Goal: Task Accomplishment & Management: Manage account settings

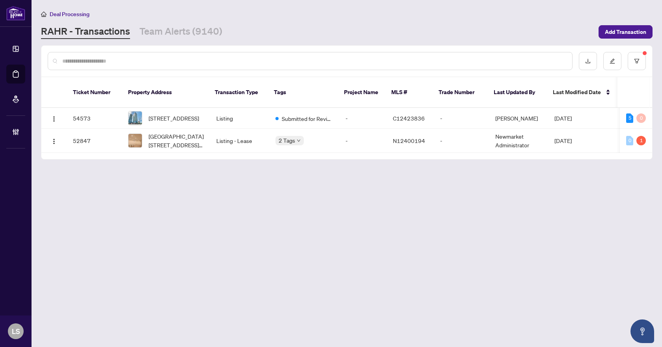
click at [89, 59] on input "text" at bounding box center [313, 61] width 503 height 9
click at [635, 63] on icon "filter" at bounding box center [637, 61] width 6 height 6
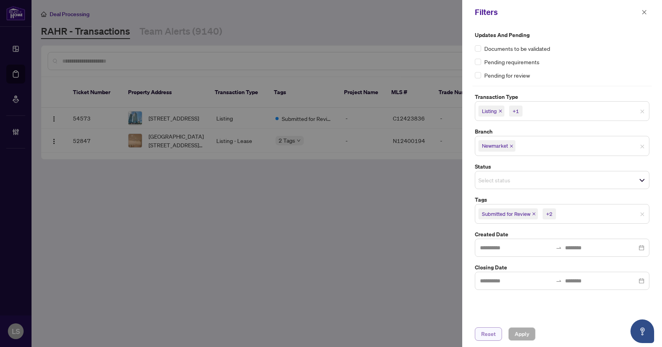
click at [489, 337] on span "Reset" at bounding box center [488, 334] width 15 height 13
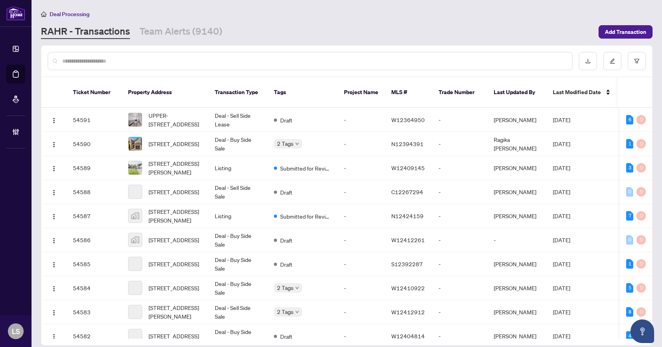
click at [119, 62] on input "text" at bounding box center [313, 61] width 503 height 9
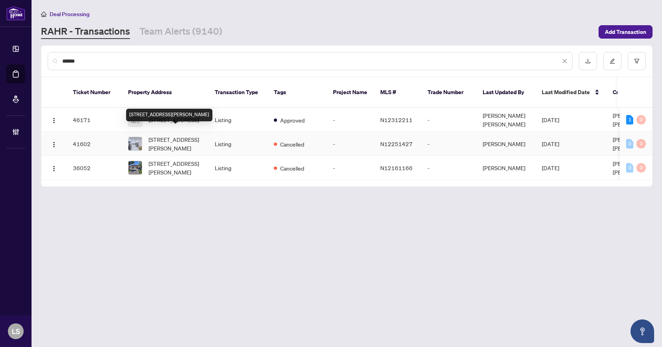
type input "******"
click at [176, 114] on div "63 Cog Hill Dr, Vaughan, Ontario L4K 1M6, Canada" at bounding box center [169, 115] width 86 height 13
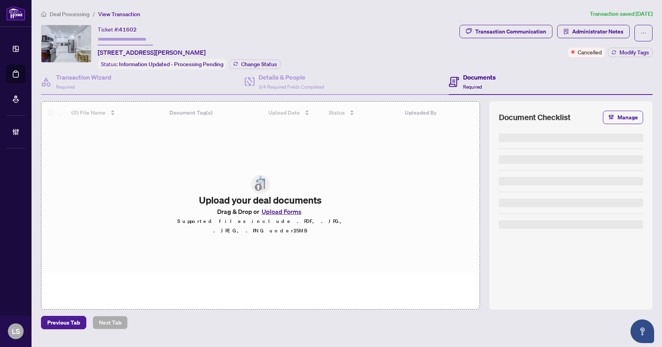
click at [77, 17] on span "Deal Processing" at bounding box center [70, 14] width 40 height 7
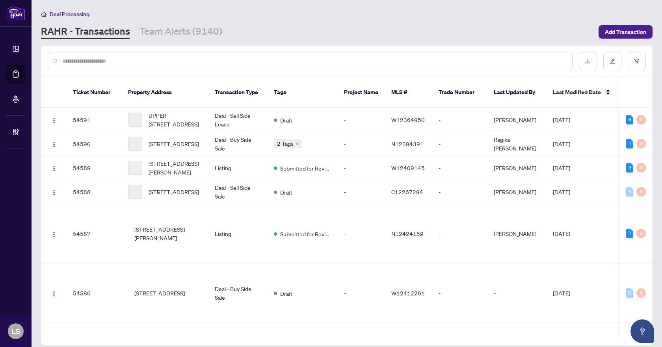
click at [83, 61] on input "text" at bounding box center [313, 61] width 503 height 9
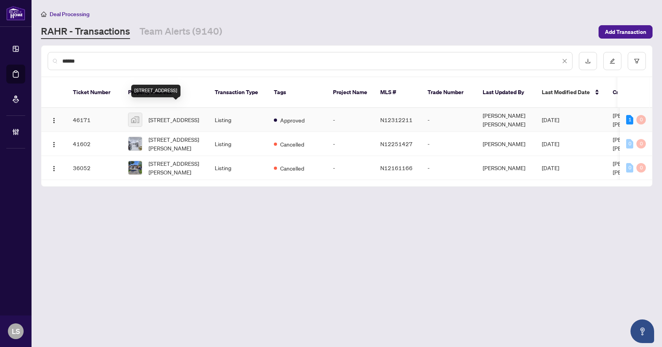
type input "******"
click at [170, 115] on span "[STREET_ADDRESS]" at bounding box center [174, 119] width 50 height 9
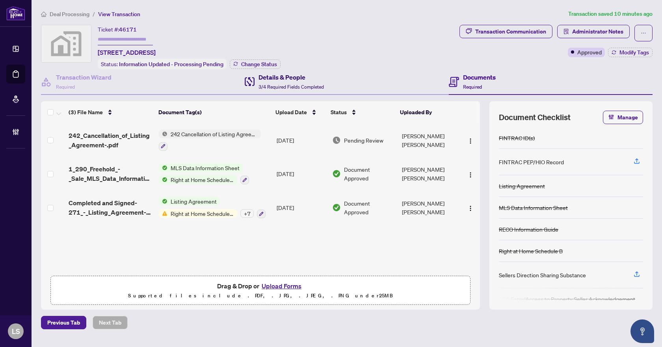
click at [275, 80] on h4 "Details & People" at bounding box center [290, 76] width 65 height 9
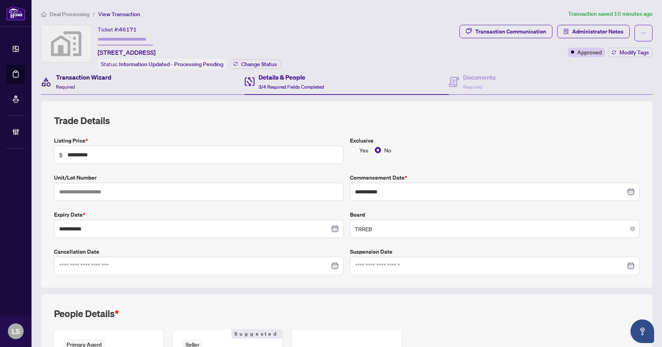
click at [89, 82] on div "Transaction Wizard Required" at bounding box center [84, 81] width 56 height 19
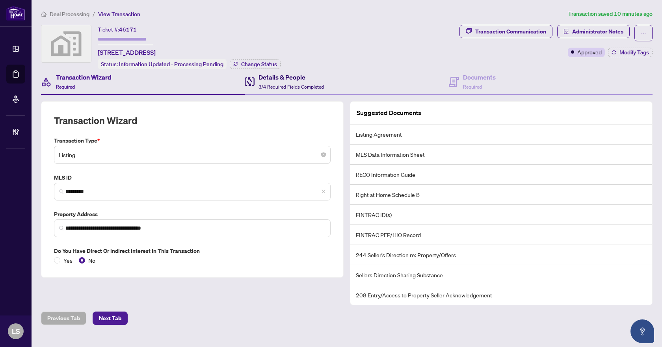
click at [290, 79] on h4 "Details & People" at bounding box center [290, 76] width 65 height 9
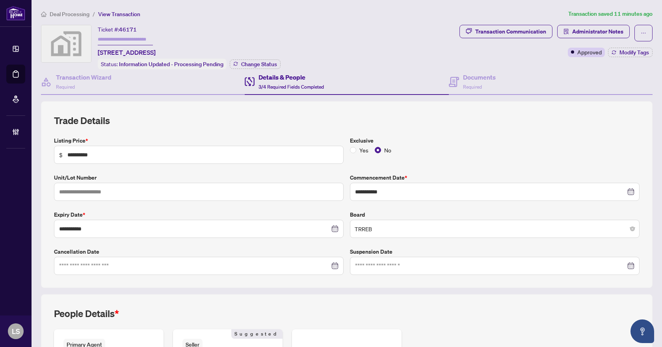
click at [67, 11] on span "Deal Processing" at bounding box center [70, 14] width 40 height 7
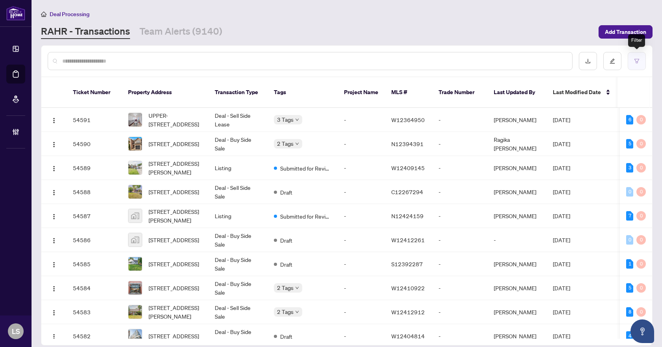
click at [636, 59] on icon "filter" at bounding box center [637, 61] width 6 height 6
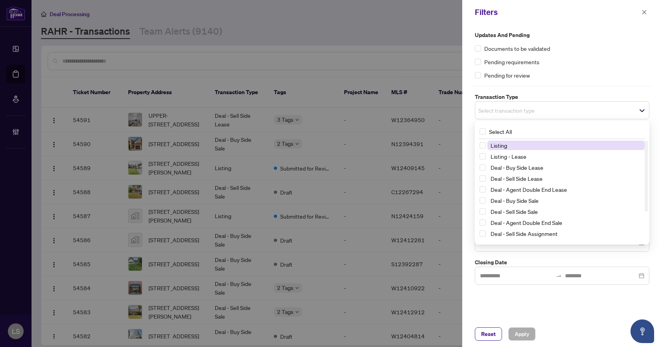
click at [599, 108] on span "Select transaction type" at bounding box center [562, 110] width 174 height 11
click at [483, 147] on span "Select Listing" at bounding box center [482, 145] width 6 height 6
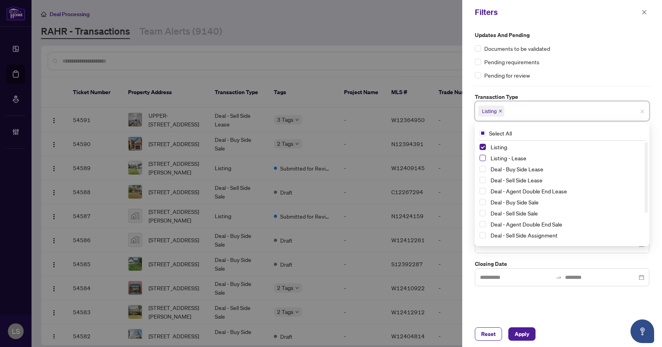
click at [479, 159] on span "Select Listing - Lease" at bounding box center [482, 158] width 6 height 6
click at [541, 303] on div "Updates and Pending Documents to be validated Pending requirements Pending for …" at bounding box center [562, 172] width 200 height 297
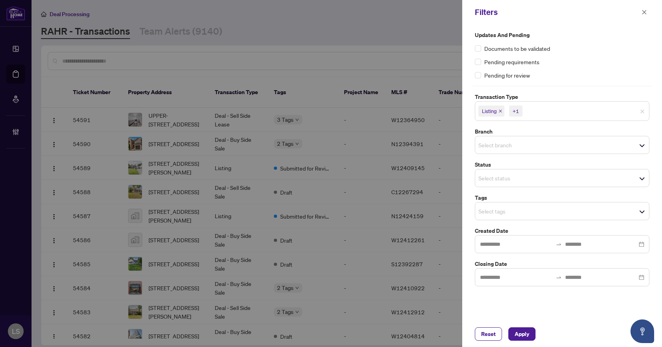
click at [519, 176] on input "search" at bounding box center [505, 177] width 55 height 9
click at [540, 147] on span "Select branch" at bounding box center [562, 144] width 174 height 11
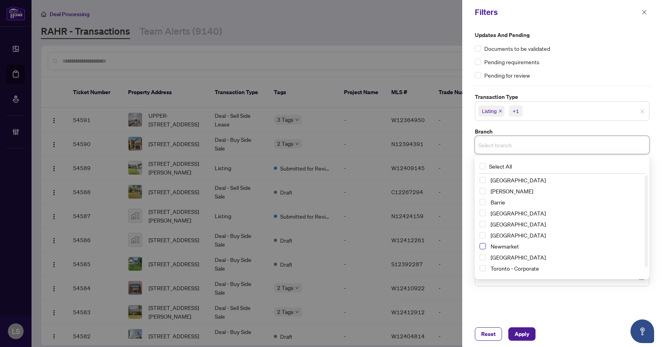
click at [483, 247] on span "Select Newmarket" at bounding box center [482, 246] width 6 height 6
click at [600, 69] on div "Updates and Pending Documents to be validated Pending requirements Pending for …" at bounding box center [562, 55] width 175 height 49
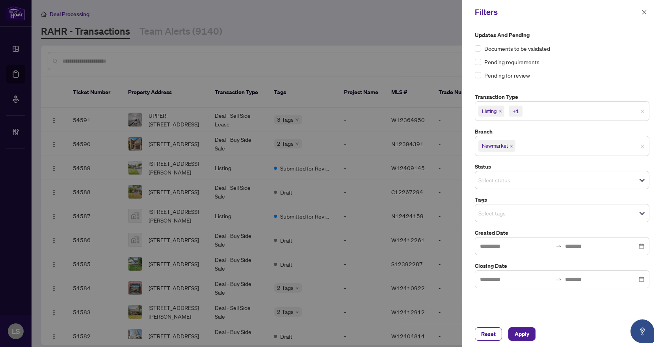
click at [502, 212] on input "search" at bounding box center [505, 212] width 55 height 9
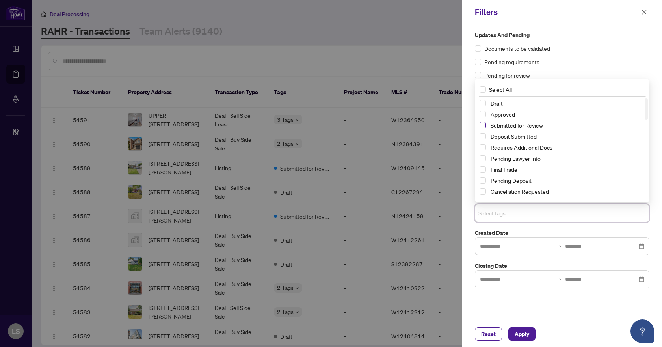
click at [481, 126] on span "Select Submitted for Review" at bounding box center [482, 125] width 6 height 6
click at [481, 191] on span "Select Cancellation Requested" at bounding box center [482, 191] width 6 height 6
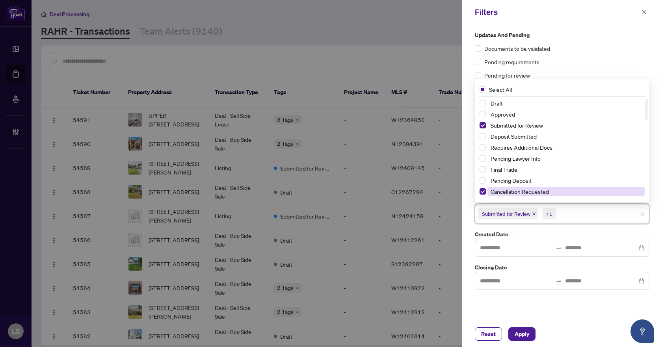
scroll to position [39, 0]
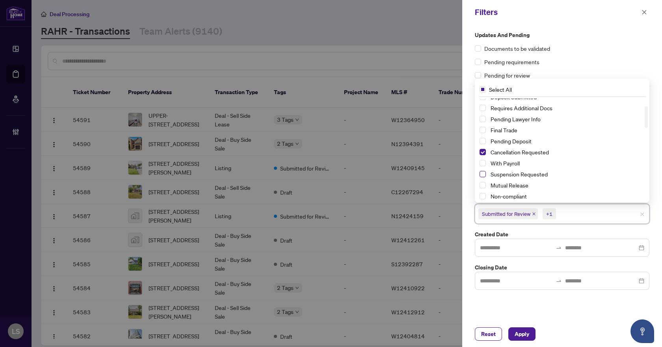
click at [481, 173] on span "Select Suspension Requested" at bounding box center [482, 174] width 6 height 6
click at [522, 336] on span "Apply" at bounding box center [521, 334] width 15 height 13
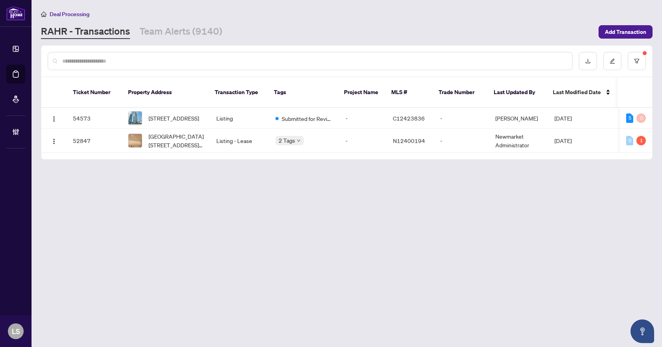
click at [447, 230] on main "Deal Processing RAHR - Transactions Team Alerts (9140) Add Transaction Ticket N…" at bounding box center [347, 173] width 630 height 347
click at [176, 114] on span "3201-390 Cherry St, Toronto, Ontario M5A 0E2, Canada" at bounding box center [174, 118] width 50 height 9
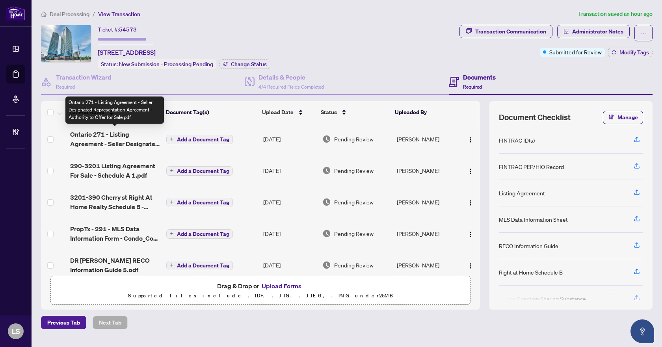
click at [107, 134] on span "Ontario 271 - Listing Agreement - Seller Designated Representation Agreement - …" at bounding box center [115, 139] width 90 height 19
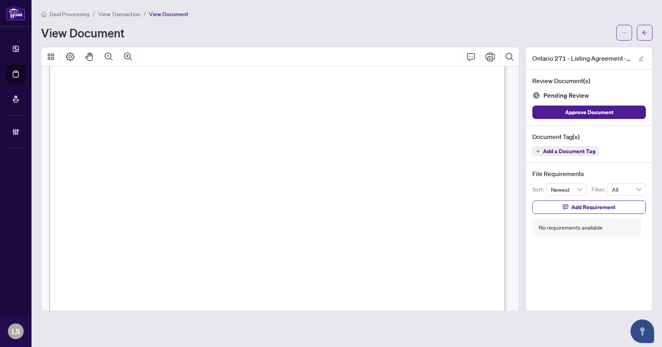
scroll to position [2175, 0]
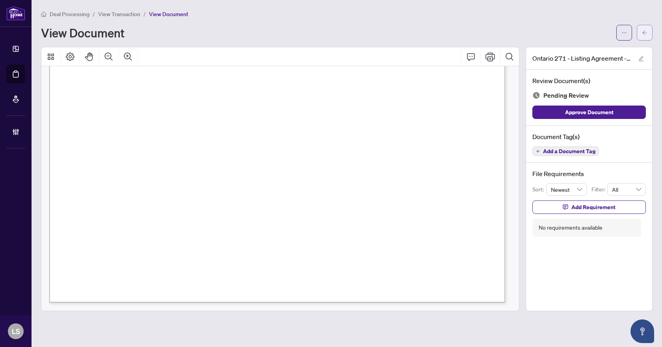
click at [642, 34] on icon "arrow-left" at bounding box center [645, 33] width 6 height 6
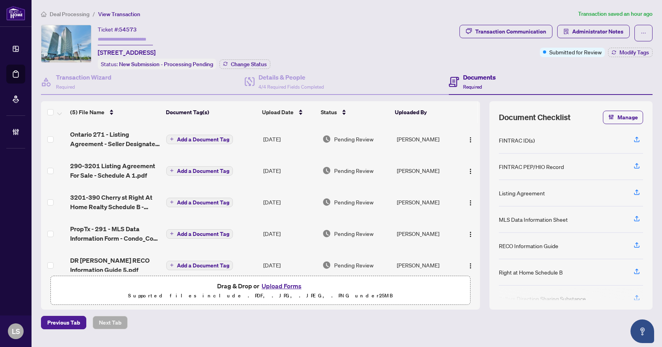
click at [111, 179] on td "290-3201 Listing Agreement For Sale - Schedule A 1.pdf" at bounding box center [115, 171] width 96 height 32
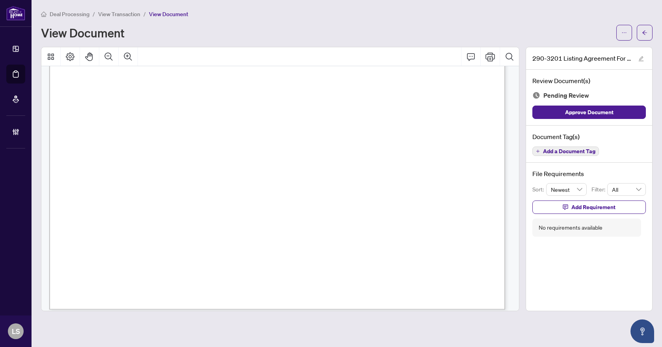
scroll to position [965, 0]
click at [544, 152] on span "Add a Document Tag" at bounding box center [569, 152] width 52 height 6
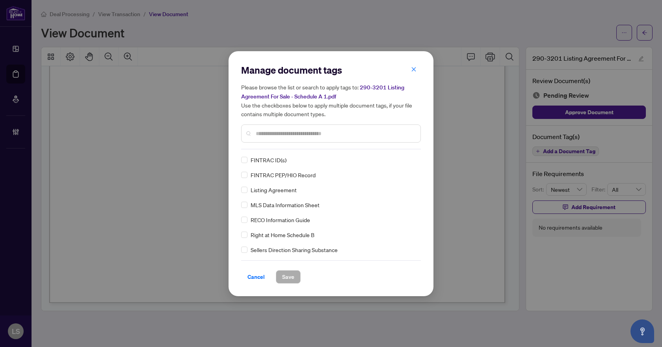
click at [285, 132] on input "text" at bounding box center [335, 133] width 158 height 9
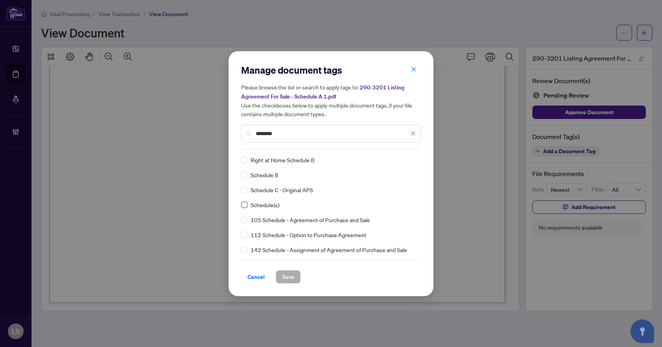
type input "********"
click at [406, 158] on div at bounding box center [408, 160] width 15 height 8
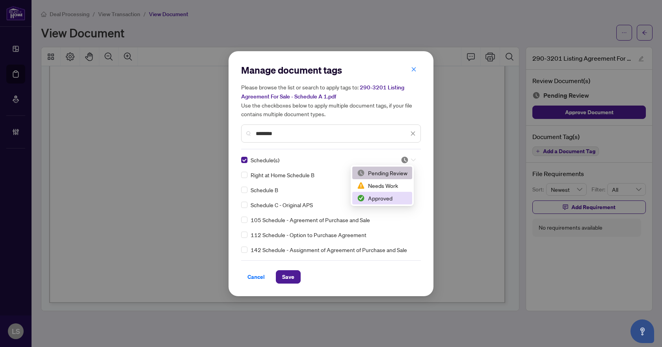
click at [383, 197] on div "Approved" at bounding box center [382, 198] width 50 height 9
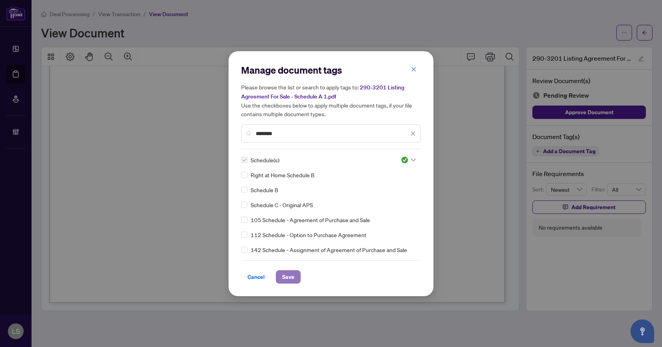
click at [292, 273] on span "Save" at bounding box center [288, 277] width 12 height 13
click at [642, 32] on div "Manage document tags Please browse the list or search to apply tags to: 290-320…" at bounding box center [331, 173] width 662 height 347
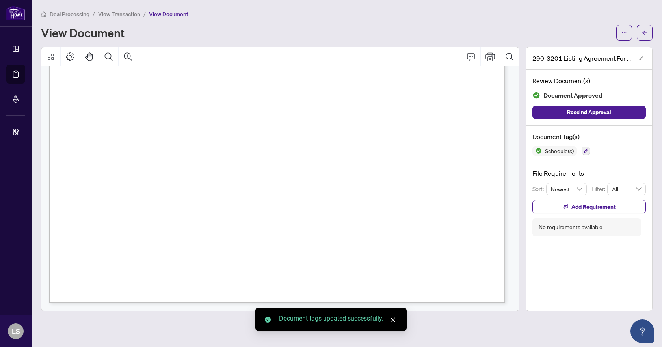
click at [642, 32] on icon "arrow-left" at bounding box center [645, 33] width 6 height 6
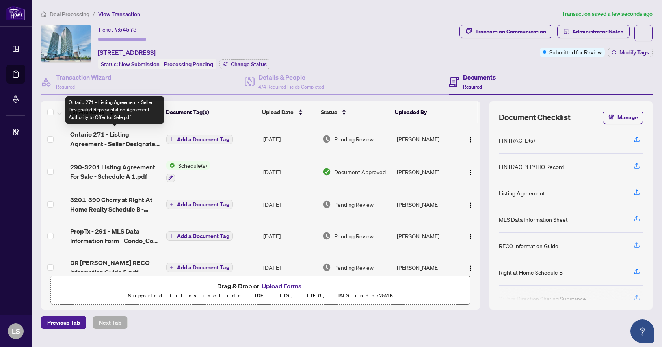
click at [99, 143] on span "Ontario 271 - Listing Agreement - Seller Designated Representation Agreement - …" at bounding box center [115, 139] width 90 height 19
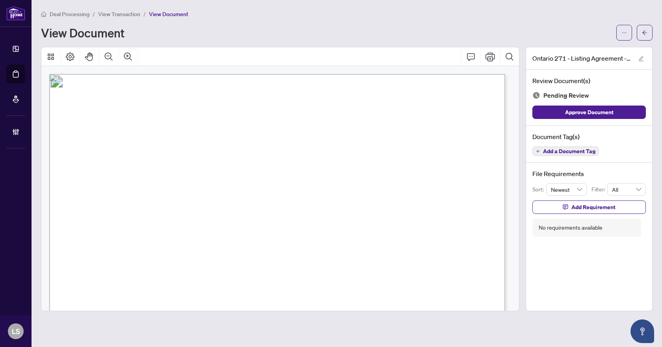
click at [578, 152] on span "Add a Document Tag" at bounding box center [569, 152] width 52 height 6
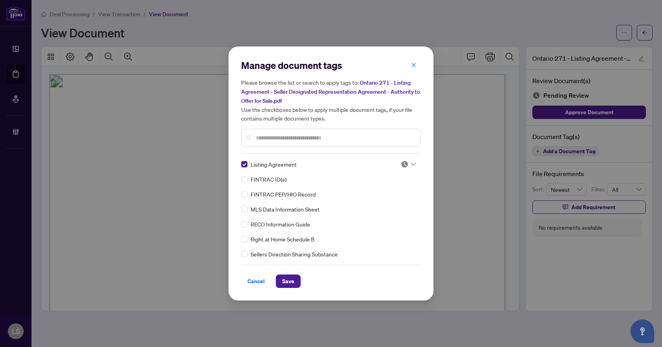
click at [405, 162] on img at bounding box center [405, 164] width 8 height 8
click at [383, 204] on div "Approved" at bounding box center [382, 202] width 50 height 9
click at [289, 280] on span "Save" at bounding box center [288, 281] width 12 height 13
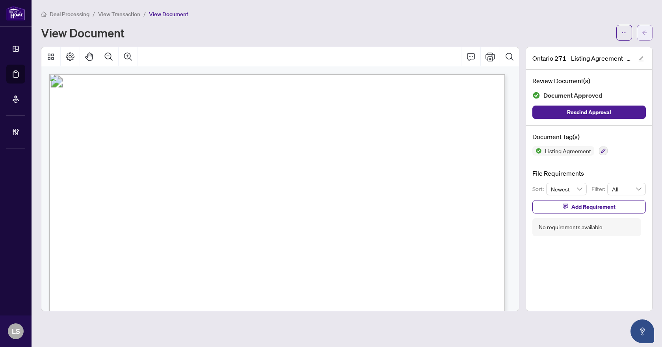
click at [646, 32] on icon "arrow-left" at bounding box center [645, 33] width 6 height 6
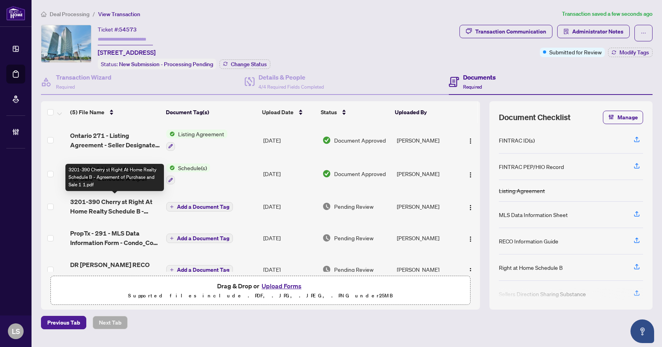
click at [108, 204] on span "3201-390 Cherry st Right At Home Realty Schedule B - Agreement of Purchase and …" at bounding box center [115, 206] width 90 height 19
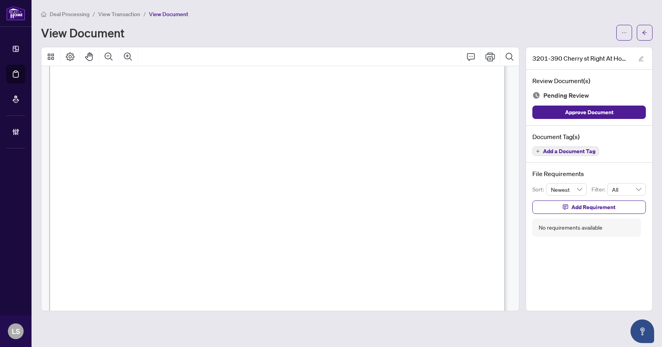
scroll to position [85, 0]
click at [568, 149] on span "Add a Document Tag" at bounding box center [569, 152] width 52 height 6
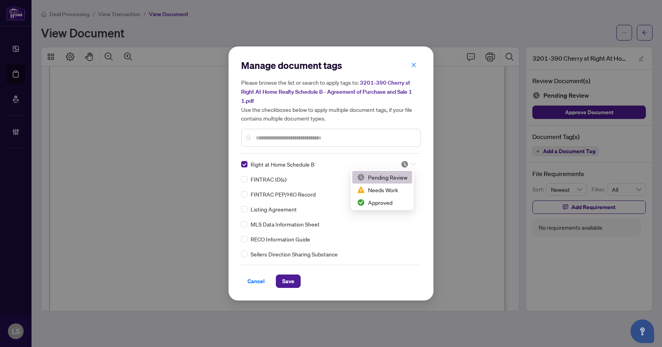
click at [411, 161] on div at bounding box center [408, 164] width 15 height 8
click at [384, 203] on div "Approved" at bounding box center [382, 202] width 50 height 9
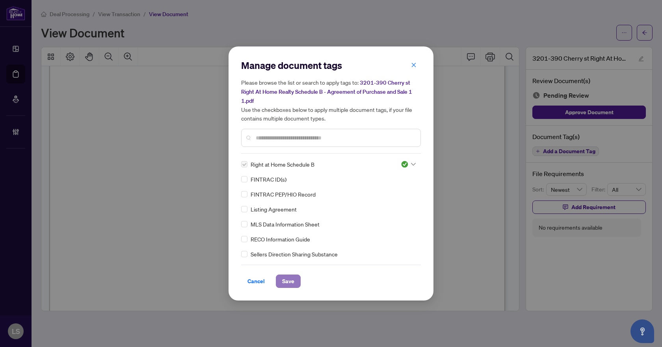
click at [293, 284] on span "Save" at bounding box center [288, 281] width 12 height 13
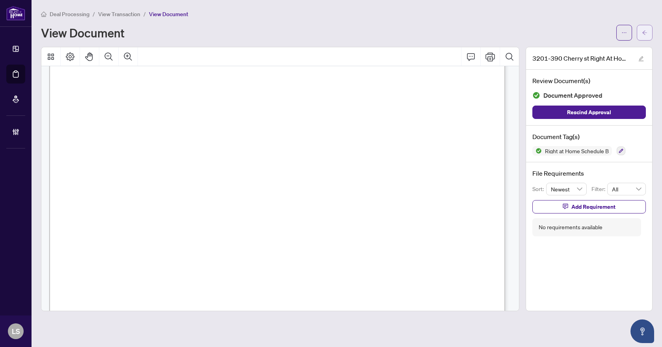
click at [646, 32] on icon "arrow-left" at bounding box center [645, 33] width 6 height 6
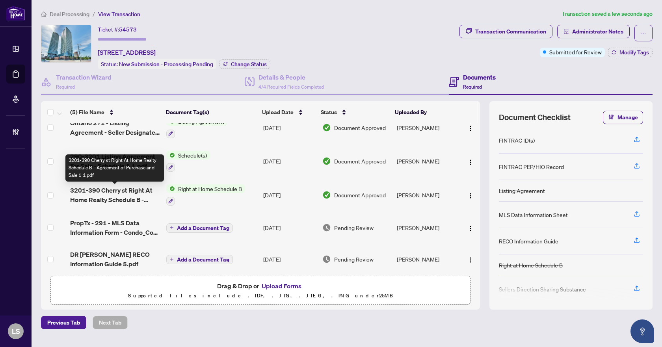
scroll to position [18, 0]
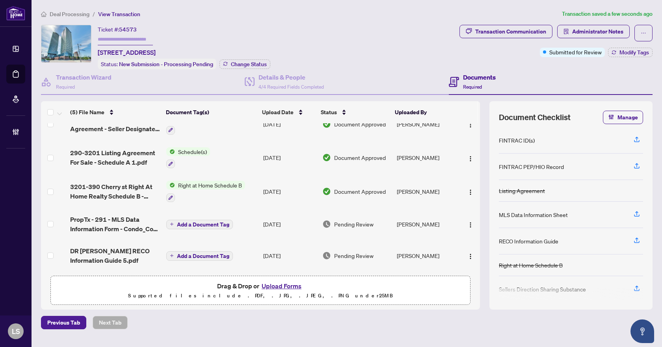
click at [112, 224] on span "PropTx - 291 - MLS Data Information Form - Condo_Co-op_Co-Ownership_Time Share …" at bounding box center [115, 224] width 90 height 19
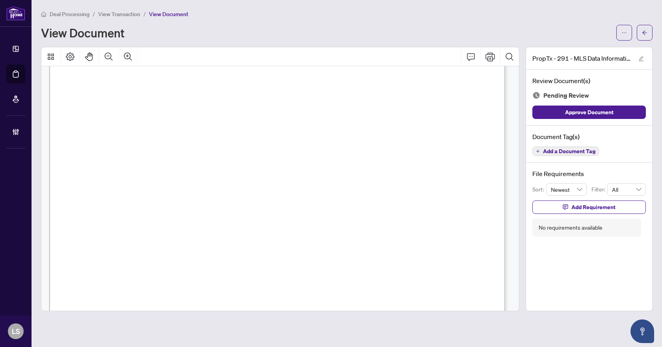
scroll to position [6854, 0]
click at [555, 154] on button "Add a Document Tag" at bounding box center [565, 151] width 67 height 9
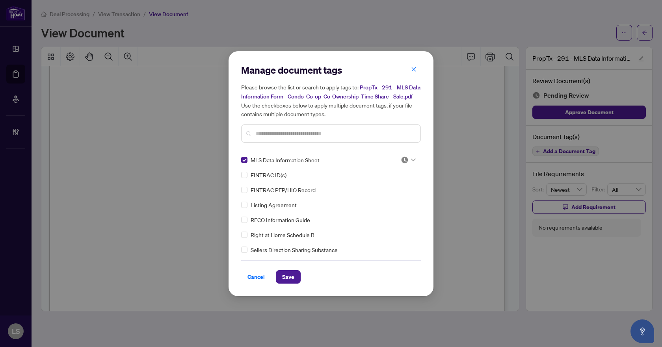
click at [405, 158] on img at bounding box center [405, 160] width 8 height 8
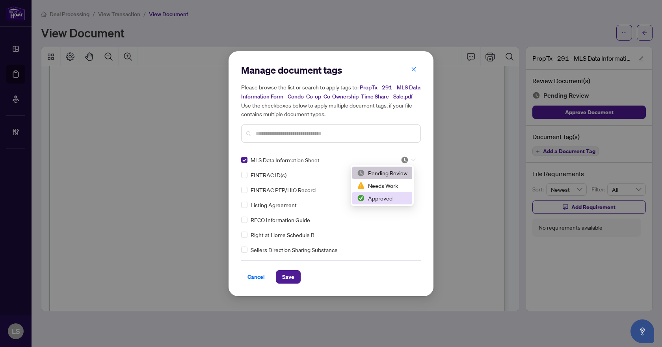
click at [392, 202] on div "Approved" at bounding box center [382, 198] width 50 height 9
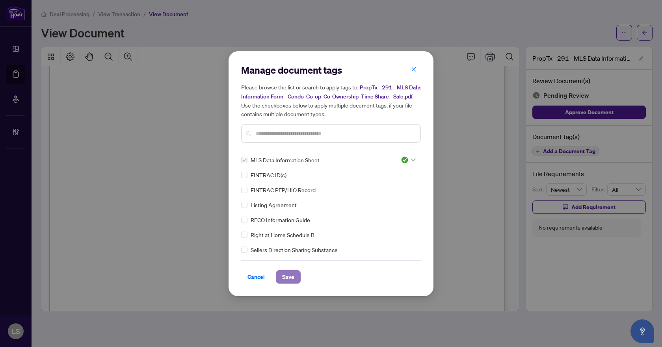
click at [293, 277] on span "Save" at bounding box center [288, 277] width 12 height 13
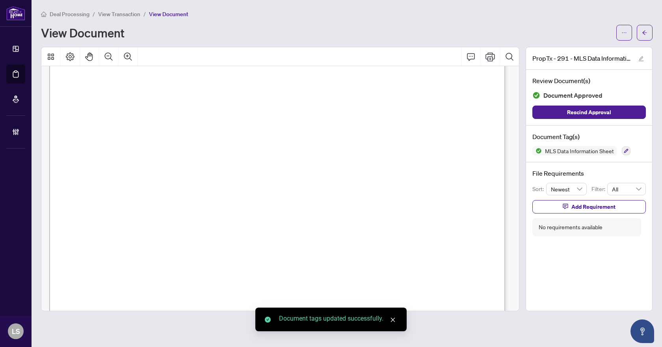
click at [643, 30] on icon "arrow-left" at bounding box center [645, 33] width 6 height 6
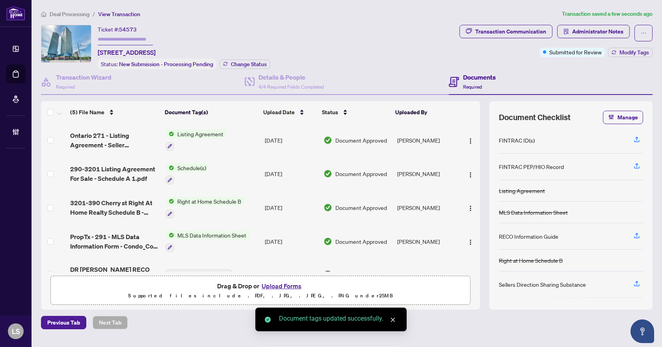
scroll to position [20, 0]
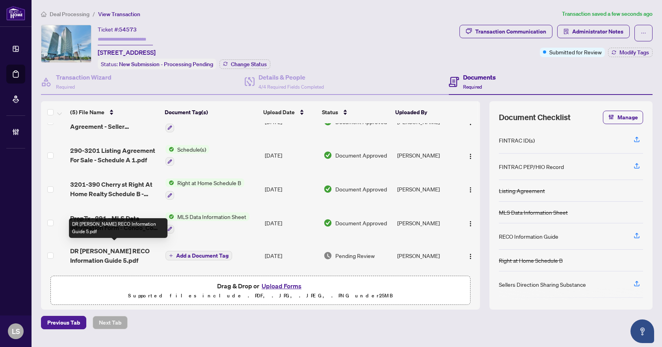
click at [104, 246] on span "DR WIWA RECO Information Guide 5.pdf" at bounding box center [114, 255] width 89 height 19
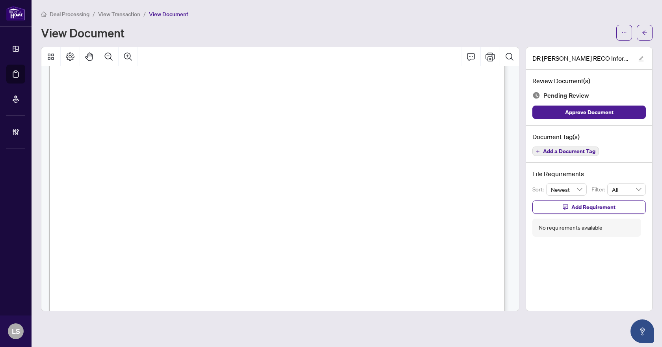
scroll to position [7421, 0]
click at [577, 149] on span "Add a Document Tag" at bounding box center [569, 152] width 52 height 6
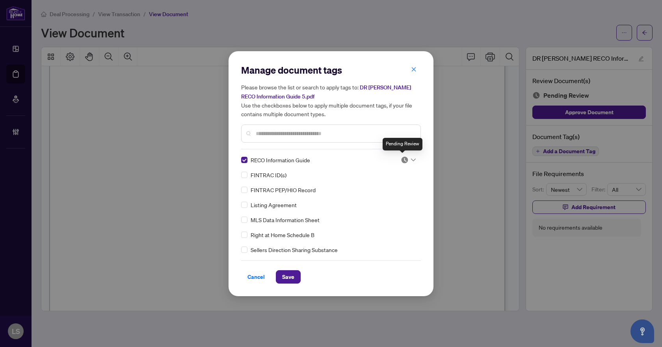
click at [407, 160] on div at bounding box center [408, 160] width 15 height 8
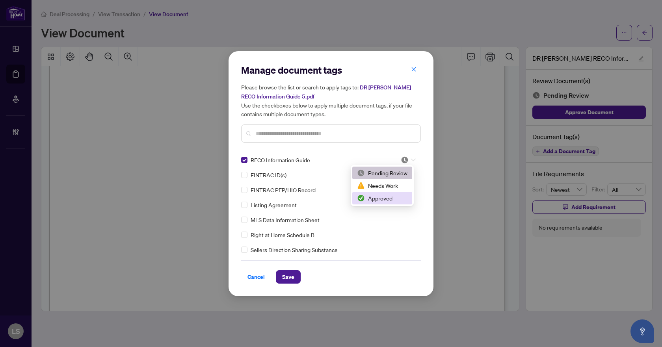
click at [385, 198] on div "Approved" at bounding box center [382, 198] width 50 height 9
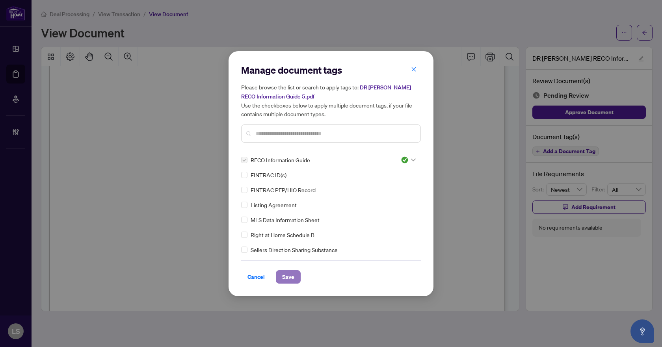
click at [288, 277] on span "Save" at bounding box center [288, 277] width 12 height 13
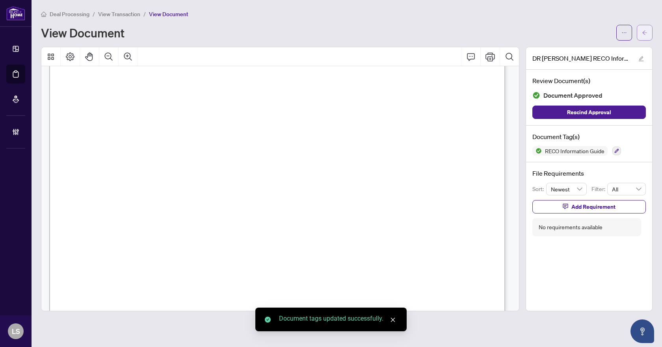
click at [642, 35] on icon "arrow-left" at bounding box center [645, 33] width 6 height 6
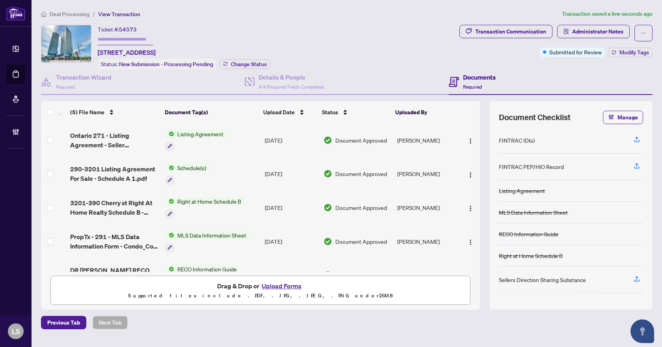
scroll to position [22, 0]
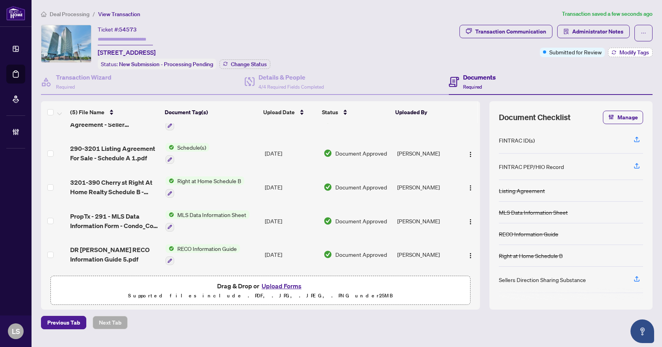
click at [619, 50] on span "Modify Tags" at bounding box center [634, 53] width 30 height 6
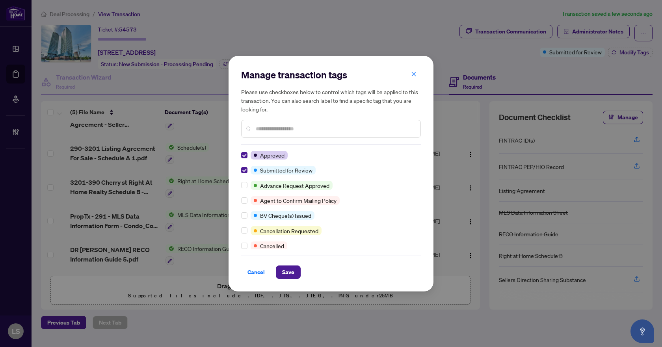
scroll to position [0, 0]
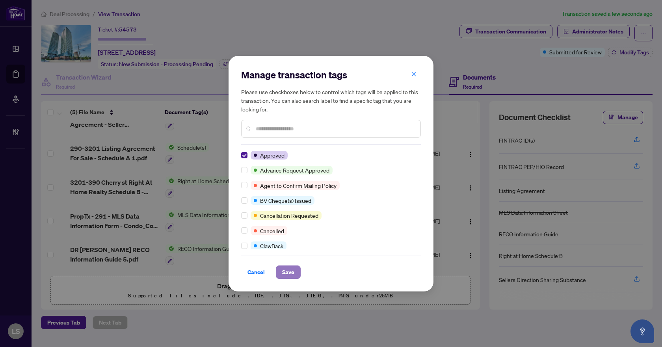
click at [286, 273] on span "Save" at bounding box center [288, 272] width 12 height 13
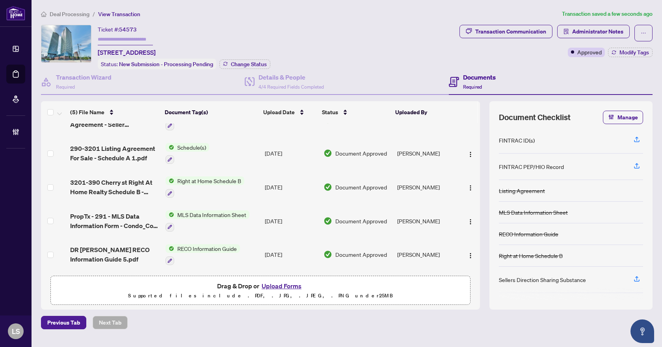
click at [75, 16] on span "Deal Processing" at bounding box center [70, 14] width 40 height 7
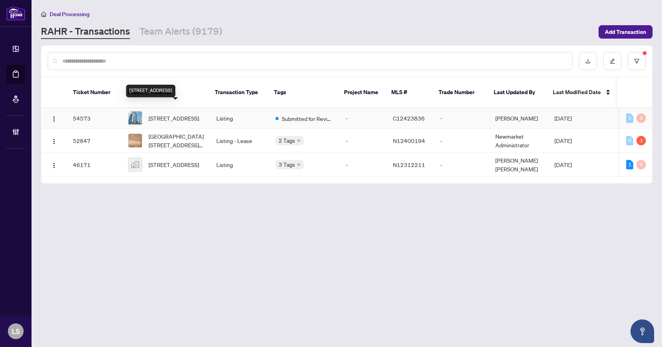
click at [183, 114] on span "3201-390 Cherry St, Toronto, Ontario M5A 0E2, Canada" at bounding box center [174, 118] width 50 height 9
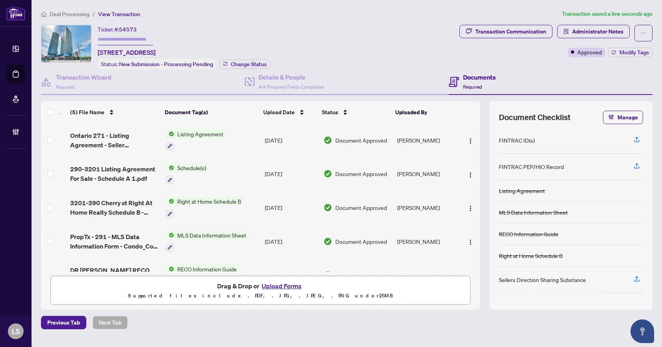
click at [63, 15] on span "Deal Processing" at bounding box center [70, 14] width 40 height 7
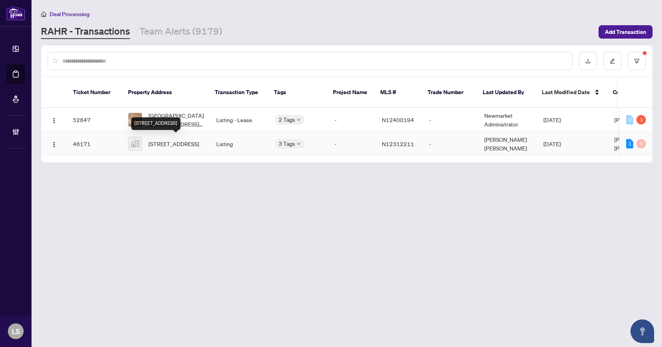
click at [187, 148] on span "[STREET_ADDRESS]" at bounding box center [174, 143] width 50 height 9
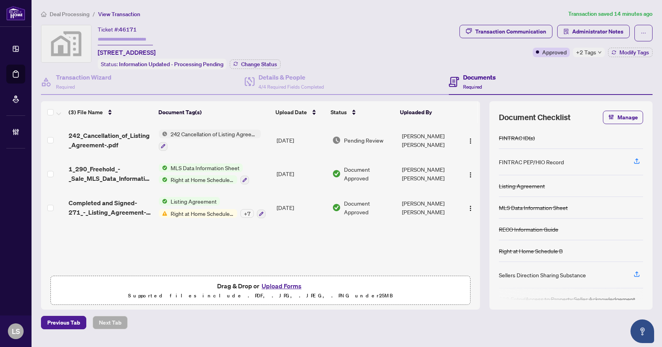
click at [583, 53] on span "+2 Tags" at bounding box center [586, 52] width 20 height 9
click at [526, 74] on div "Documents Required" at bounding box center [551, 82] width 204 height 26
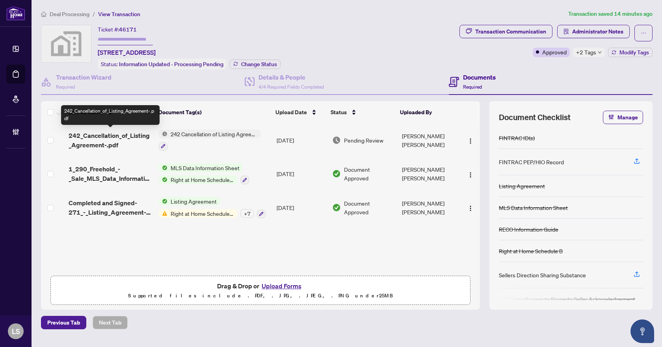
click at [102, 141] on span "242_Cancellation_of_Listing_Agreement-.pdf" at bounding box center [111, 140] width 84 height 19
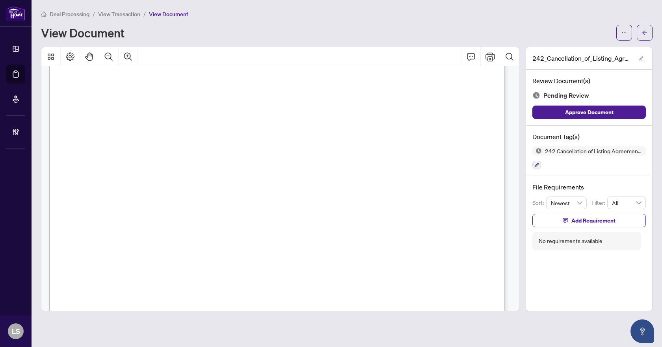
scroll to position [361, 0]
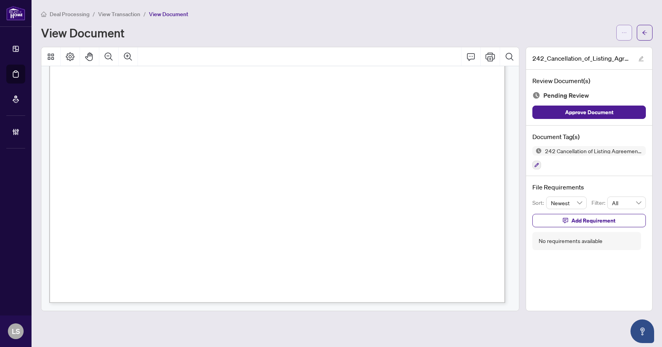
click at [623, 33] on icon "ellipsis" at bounding box center [624, 33] width 6 height 6
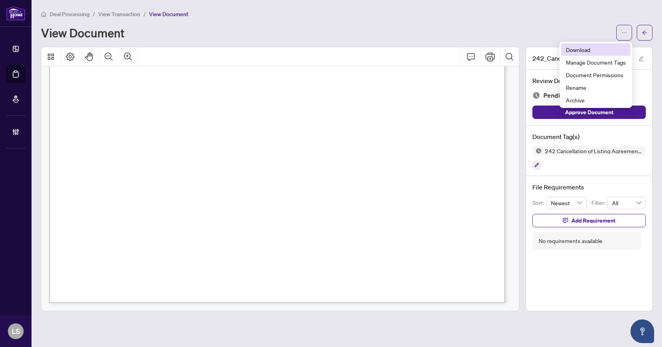
click at [575, 47] on span "Download" at bounding box center [596, 49] width 60 height 9
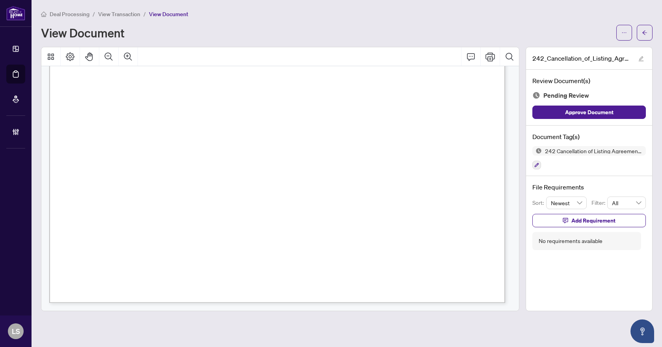
click at [111, 15] on span "View Transaction" at bounding box center [119, 14] width 42 height 7
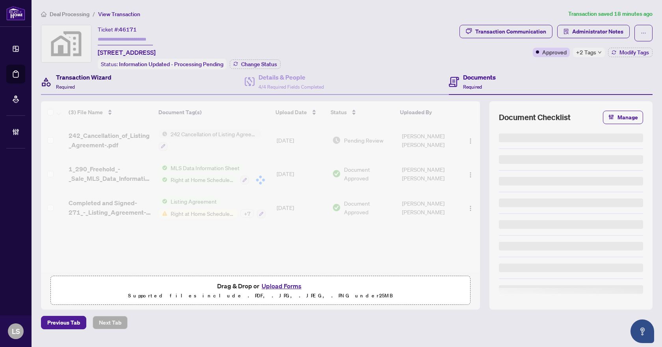
click at [80, 82] on div "Transaction Wizard Required" at bounding box center [84, 81] width 56 height 19
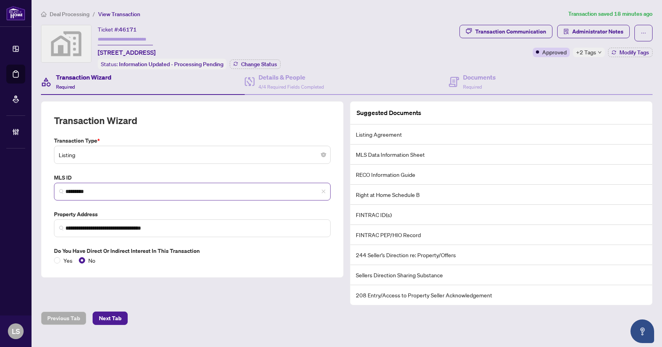
drag, startPoint x: 106, startPoint y: 186, endPoint x: 67, endPoint y: 189, distance: 39.6
click at [67, 189] on span "*********" at bounding box center [192, 192] width 277 height 18
drag, startPoint x: 99, startPoint y: 188, endPoint x: 61, endPoint y: 188, distance: 37.8
click at [61, 188] on span "*********" at bounding box center [192, 192] width 277 height 18
click at [486, 85] on div "Documents Required" at bounding box center [479, 81] width 33 height 19
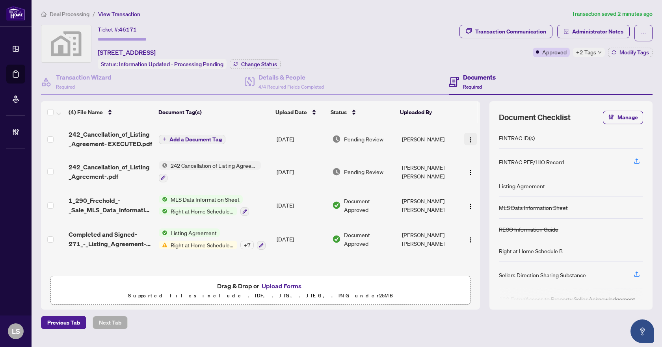
click at [467, 138] on img "button" at bounding box center [470, 140] width 6 height 6
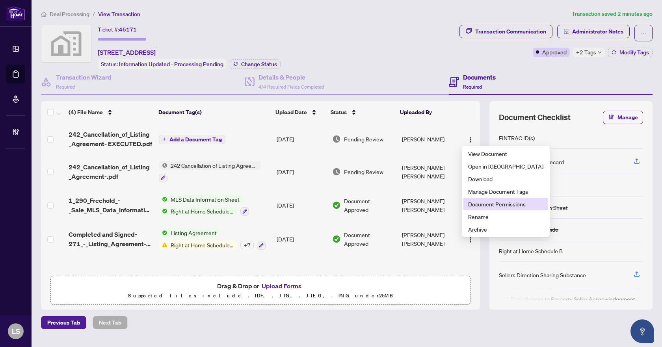
click at [492, 206] on span "Document Permissions" at bounding box center [505, 204] width 75 height 9
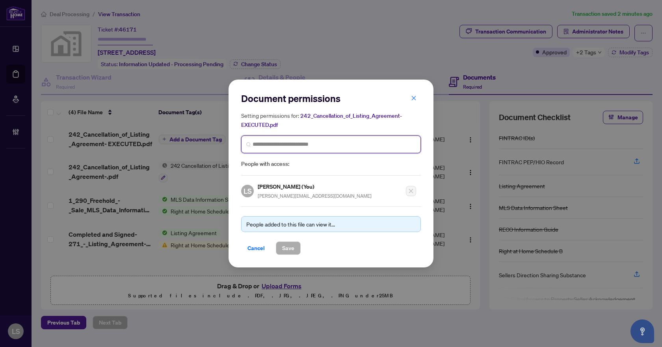
click at [280, 143] on input "search" at bounding box center [333, 144] width 163 height 8
type input "*****"
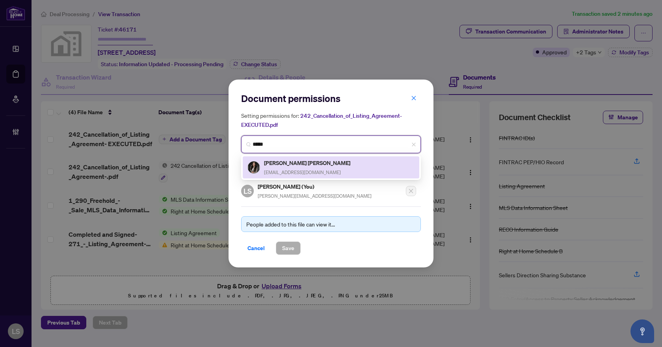
click at [290, 171] on span "mahanfinancial@gmail.com" at bounding box center [302, 172] width 77 height 6
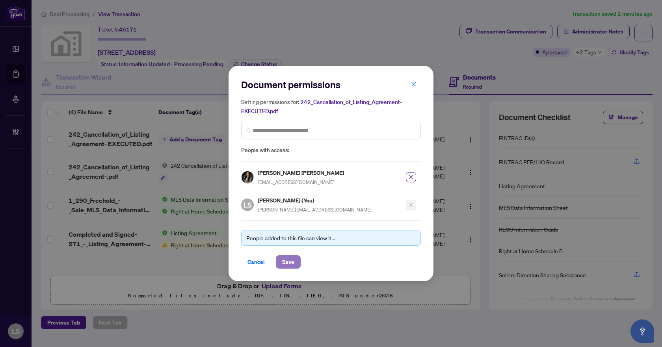
click at [290, 262] on span "Save" at bounding box center [288, 262] width 12 height 13
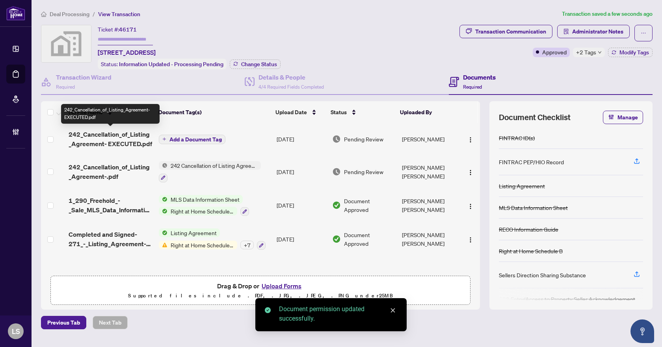
click at [110, 141] on span "242_Cancellation_of_Listing_Agreement- EXECUTED.pdf" at bounding box center [111, 139] width 84 height 19
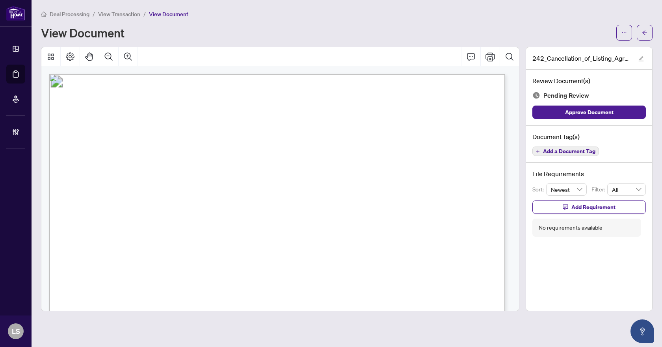
click at [565, 152] on span "Add a Document Tag" at bounding box center [569, 152] width 52 height 6
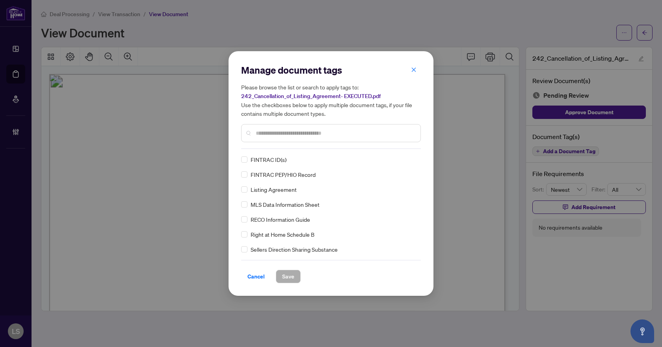
click at [273, 147] on div "Manage document tags Please browse the list or search to apply tags to: 242_Can…" at bounding box center [331, 106] width 180 height 85
click at [277, 134] on input "text" at bounding box center [335, 133] width 158 height 9
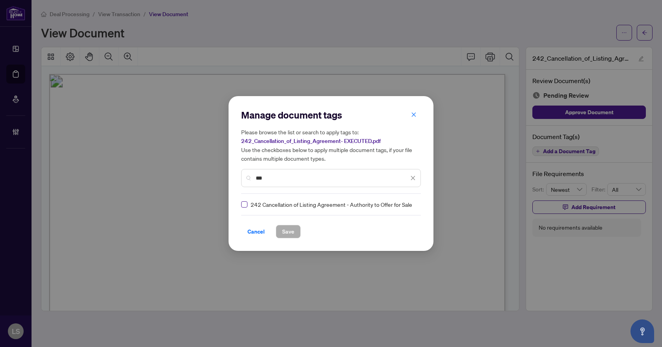
type input "***"
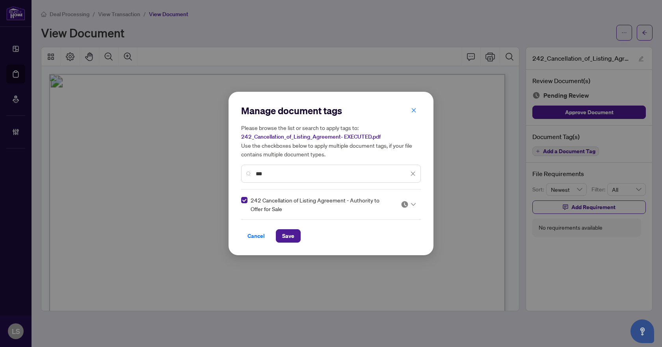
click at [407, 206] on img at bounding box center [405, 205] width 8 height 8
click at [403, 245] on div "Approved" at bounding box center [384, 243] width 50 height 9
click at [293, 234] on span "Save" at bounding box center [288, 236] width 12 height 13
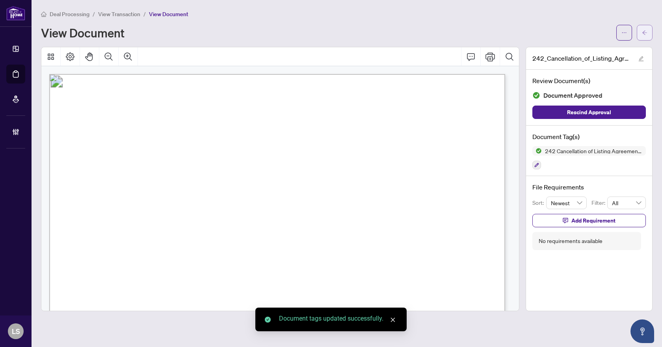
click at [651, 27] on button "button" at bounding box center [645, 33] width 16 height 16
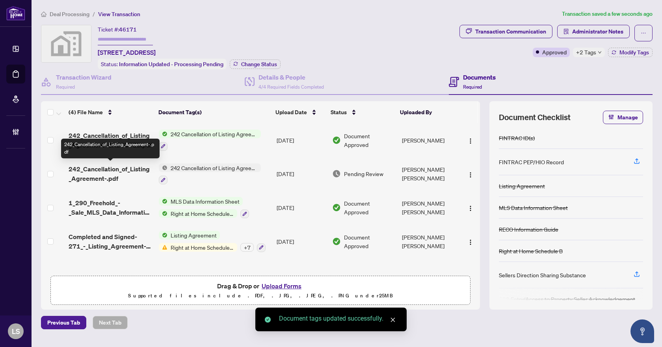
click at [91, 175] on span "242_Cancellation_of_Listing_Agreement-.pdf" at bounding box center [111, 173] width 84 height 19
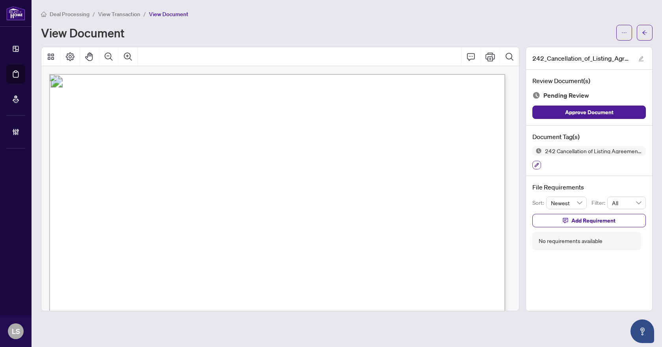
click at [537, 164] on icon "button" at bounding box center [537, 165] width 4 height 4
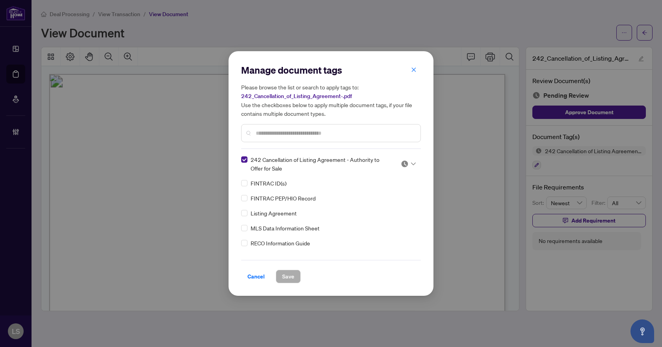
click at [411, 162] on icon at bounding box center [413, 163] width 5 height 3
click at [392, 191] on div "Needs Work" at bounding box center [382, 190] width 50 height 9
click at [288, 279] on span "Save" at bounding box center [288, 276] width 12 height 13
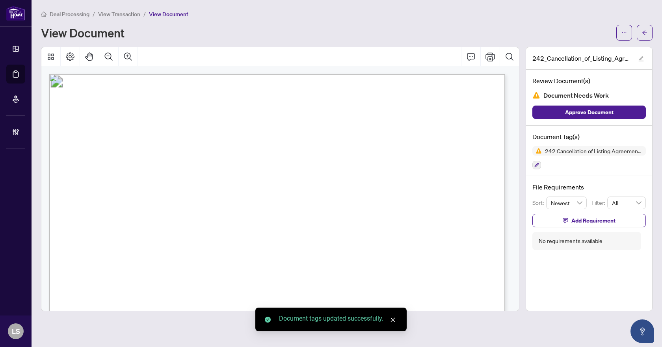
drag, startPoint x: 619, startPoint y: 116, endPoint x: 622, endPoint y: 104, distance: 12.1
click at [620, 113] on button "Approve Document" at bounding box center [588, 112] width 113 height 13
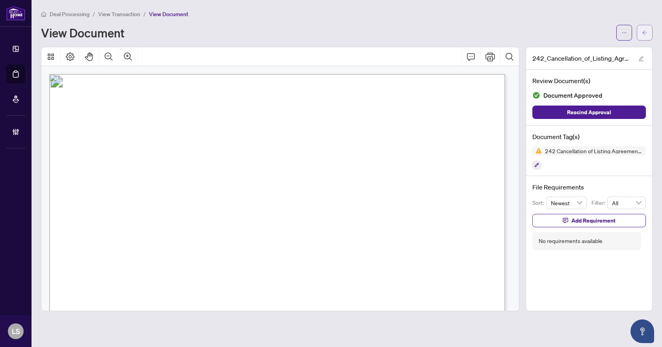
click at [644, 34] on icon "arrow-left" at bounding box center [644, 32] width 5 height 4
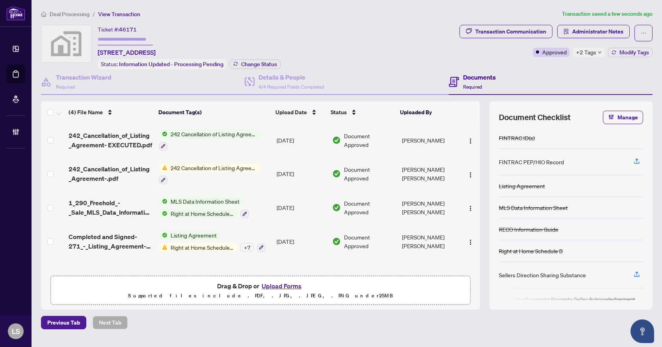
click at [67, 15] on span "Deal Processing" at bounding box center [70, 14] width 40 height 7
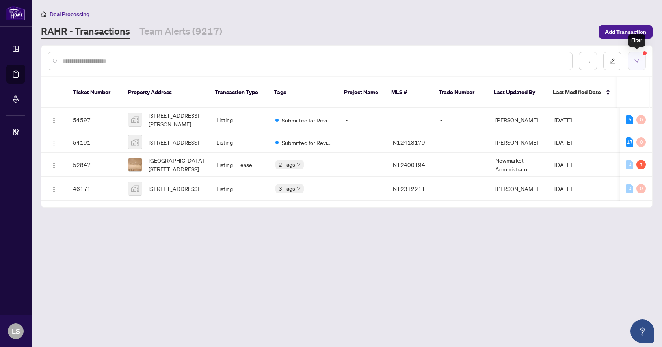
click at [642, 59] on button "button" at bounding box center [637, 61] width 18 height 18
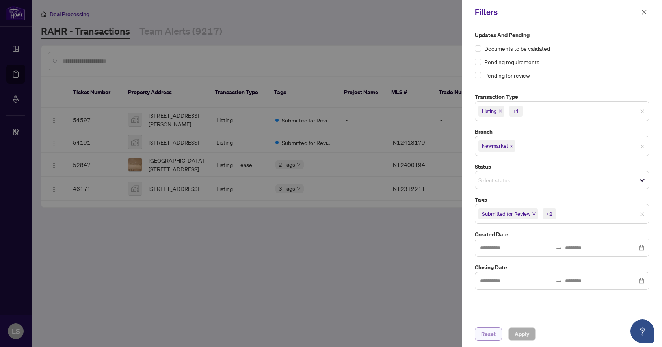
click at [488, 333] on span "Reset" at bounding box center [488, 334] width 15 height 13
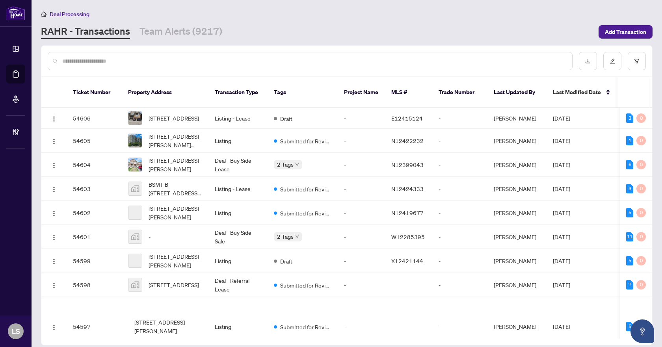
click at [133, 58] on input "text" at bounding box center [313, 61] width 503 height 9
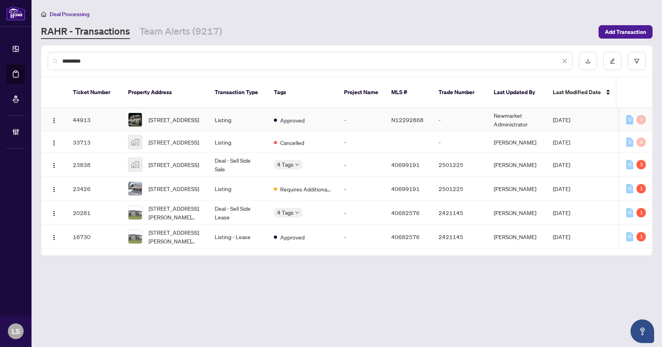
type input "*********"
click at [164, 115] on span "[STREET_ADDRESS]" at bounding box center [174, 119] width 50 height 9
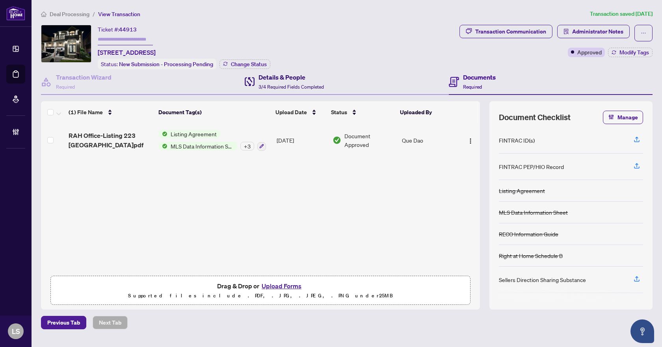
click at [291, 82] on div "Details & People 3/4 Required Fields Completed" at bounding box center [290, 81] width 65 height 19
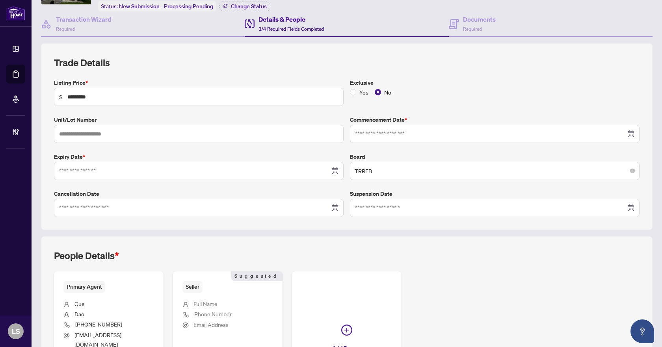
type input "**********"
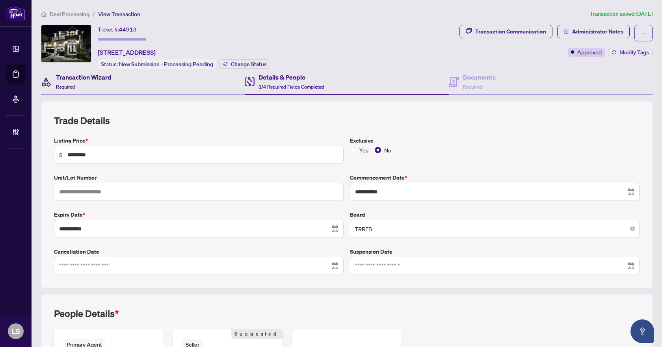
click at [94, 85] on div "Transaction Wizard Required" at bounding box center [84, 81] width 56 height 19
